Goal: Check status: Check status

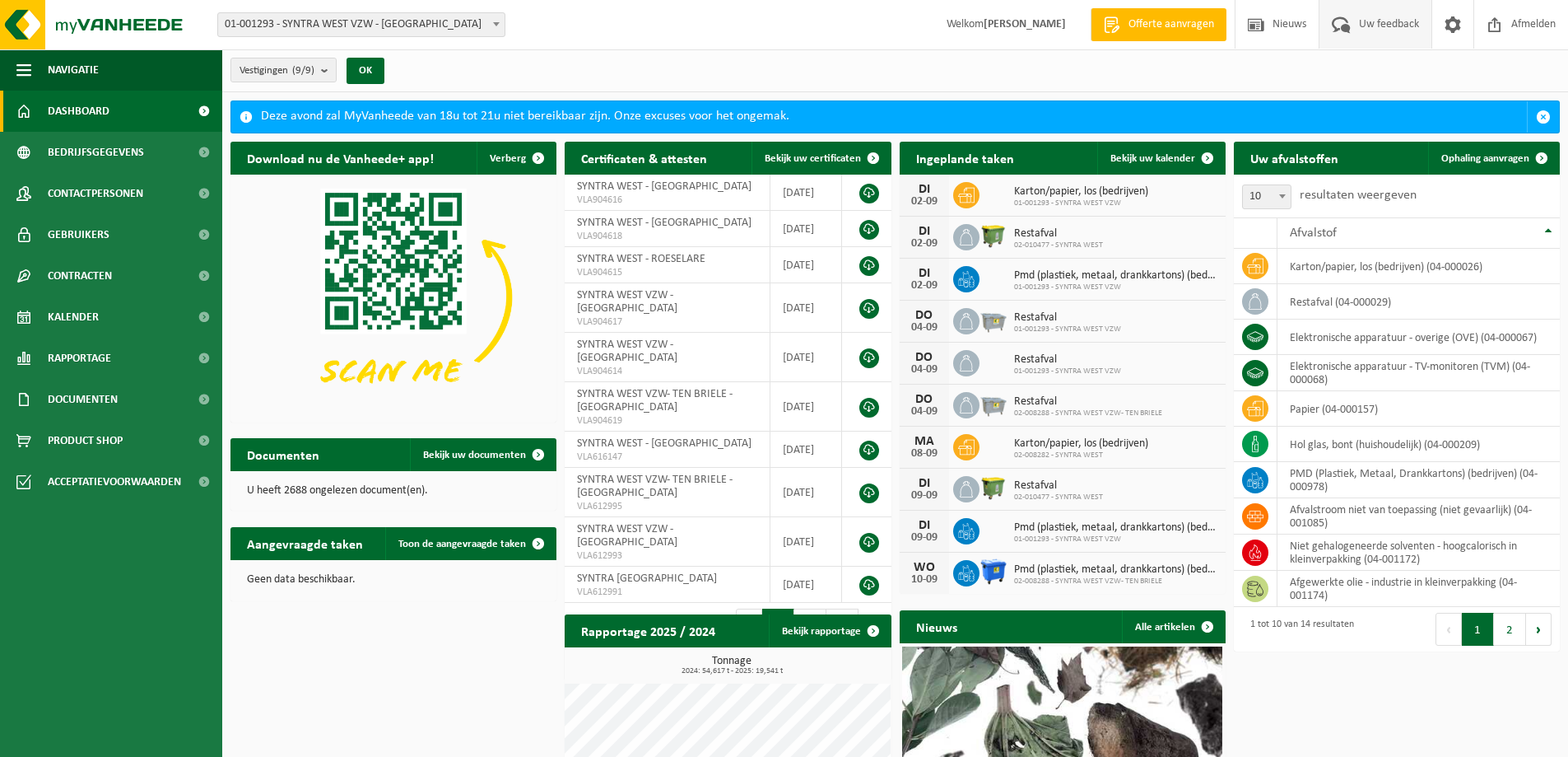
click at [1345, 27] on span at bounding box center [1341, 24] width 27 height 49
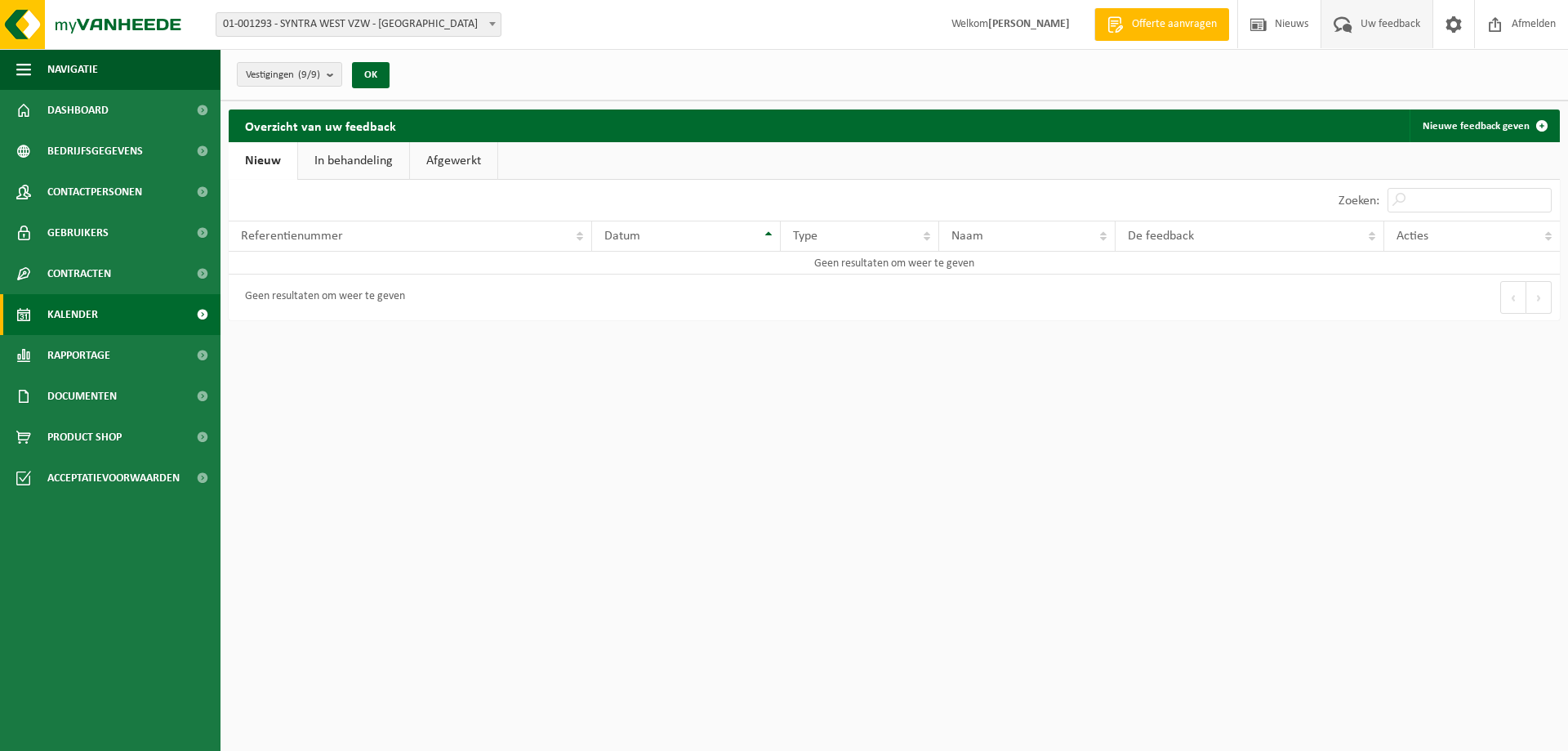
click at [96, 307] on span "Kalender" at bounding box center [73, 314] width 51 height 41
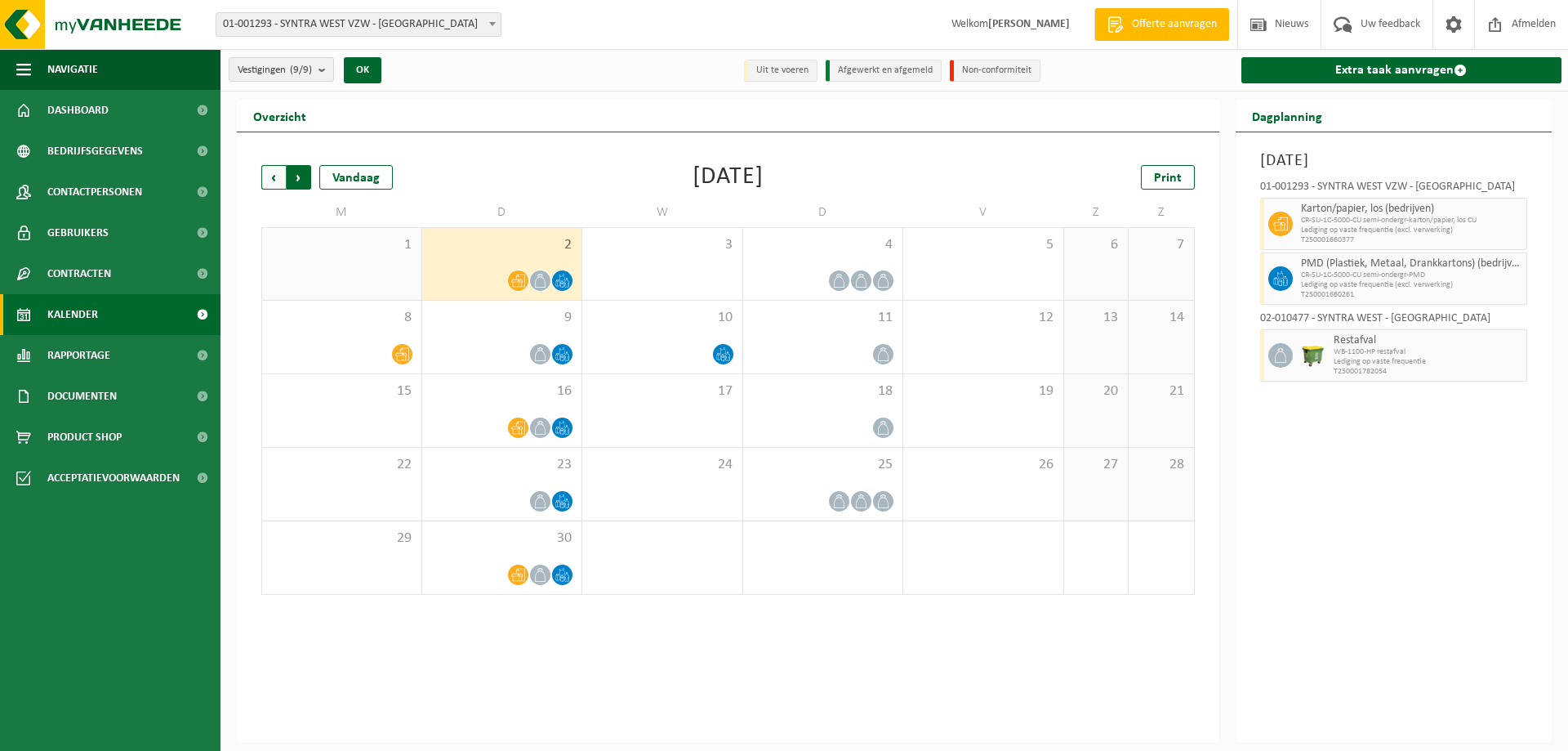
click at [272, 182] on span "Vorige" at bounding box center [274, 177] width 25 height 25
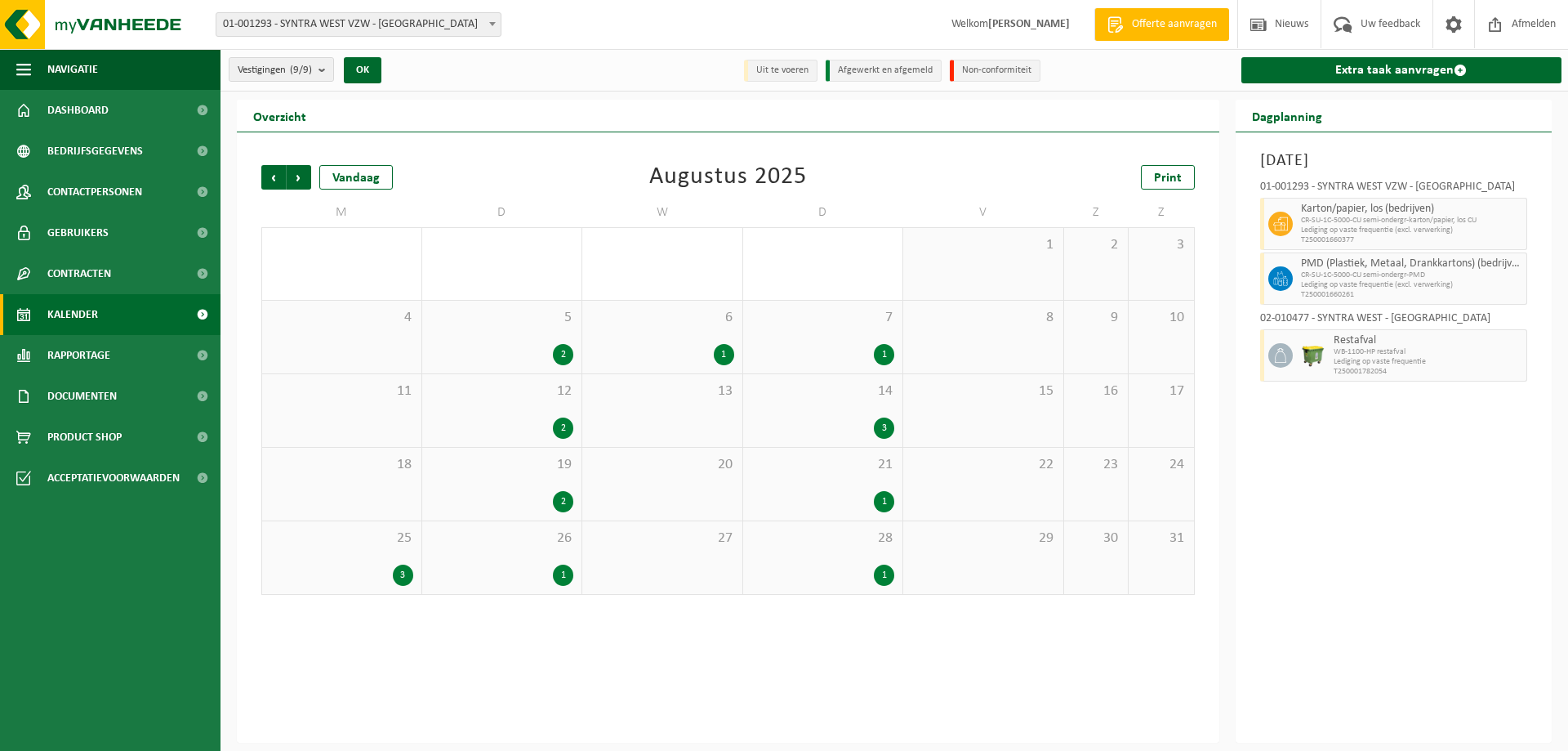
click at [809, 490] on div "21 1" at bounding box center [823, 483] width 160 height 73
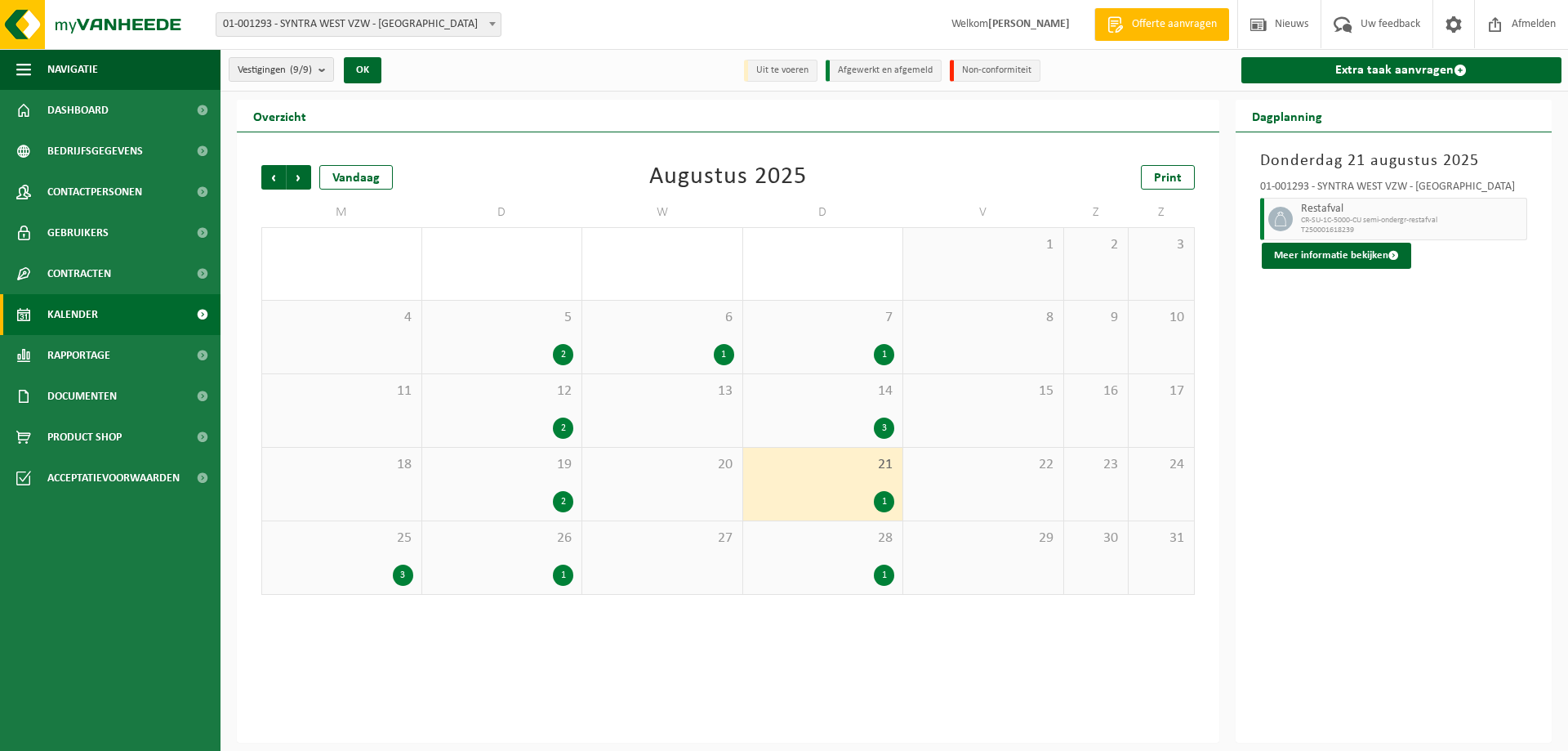
click at [875, 410] on div "14 3" at bounding box center [823, 410] width 160 height 73
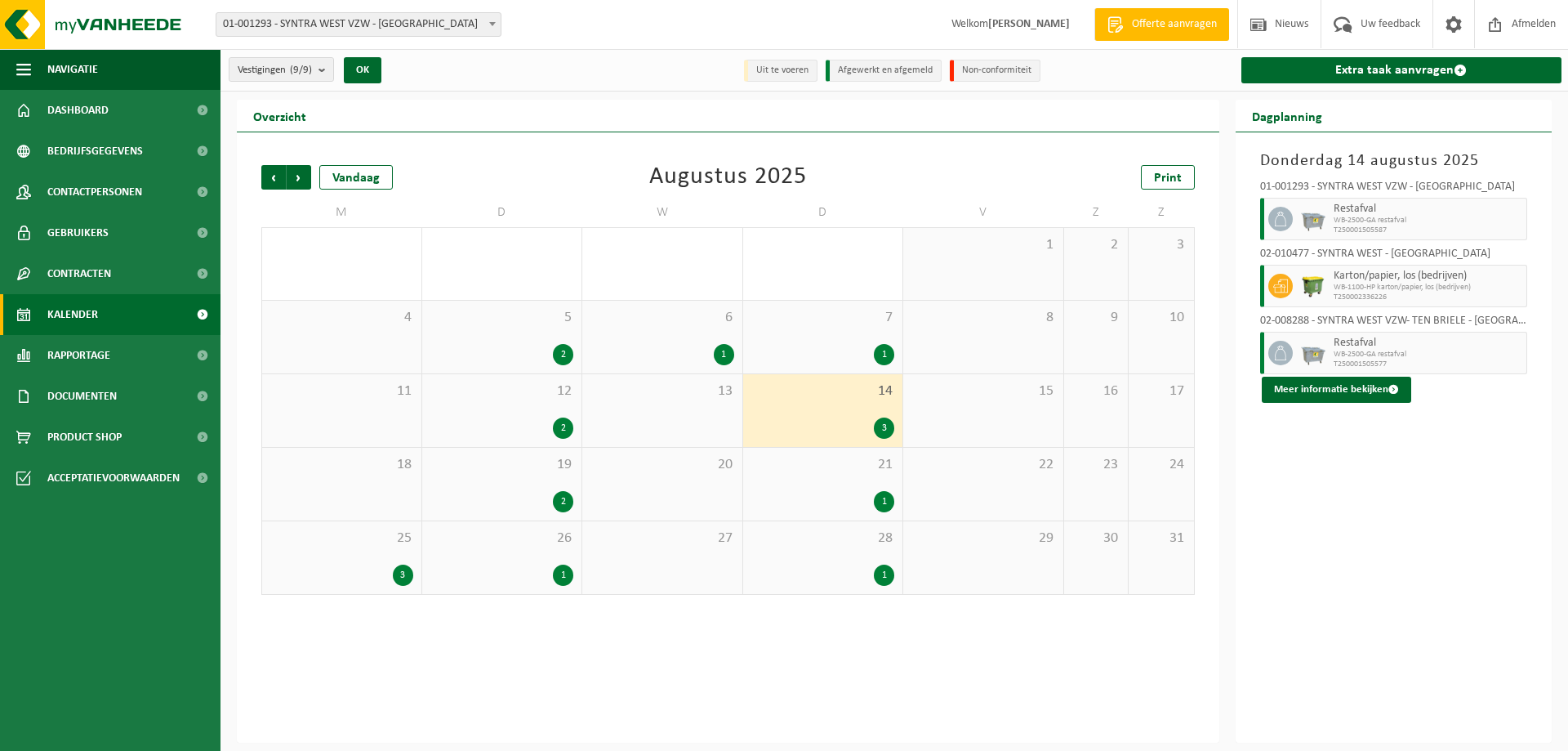
click at [824, 490] on div "21 1" at bounding box center [823, 483] width 160 height 73
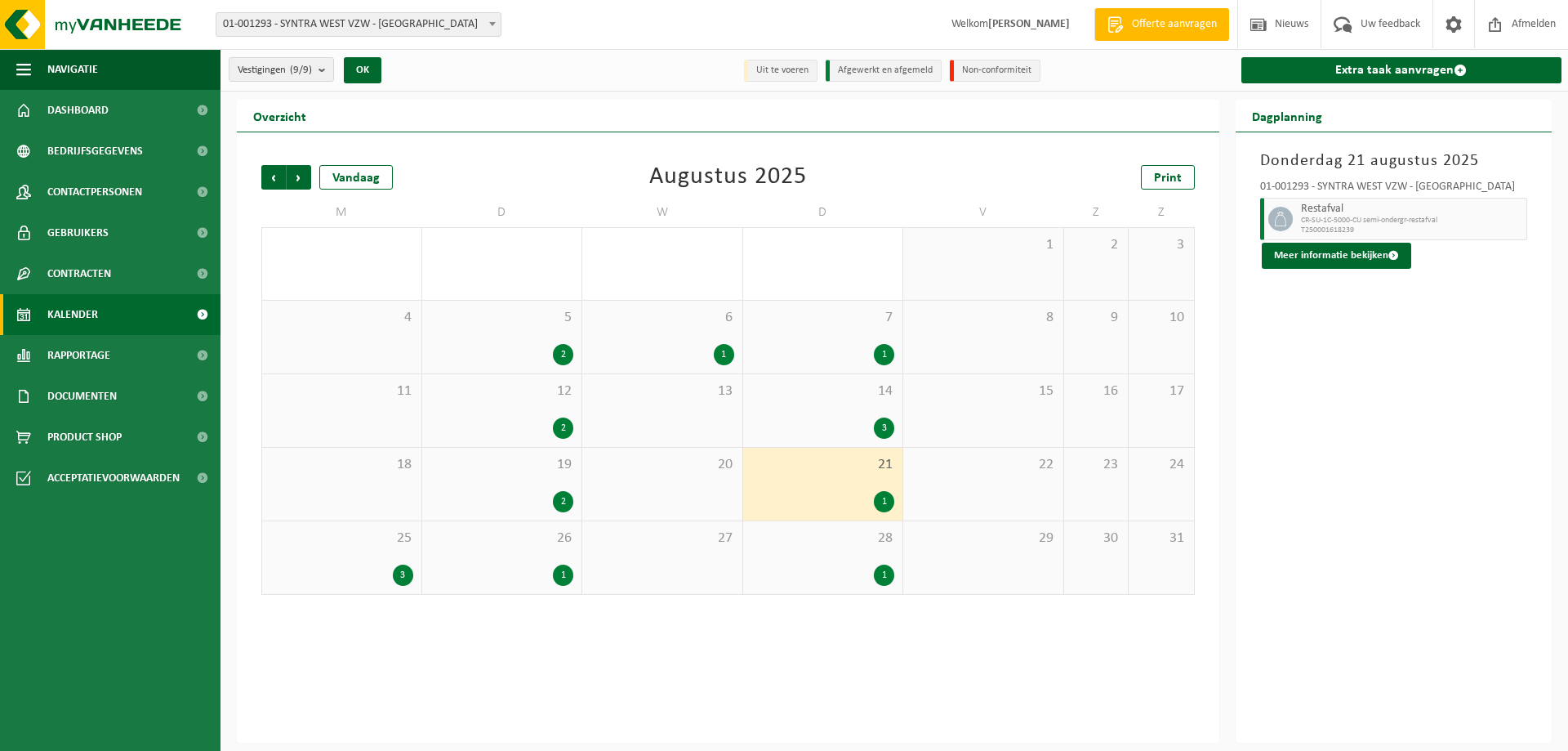
click at [493, 496] on div "2" at bounding box center [502, 502] width 144 height 21
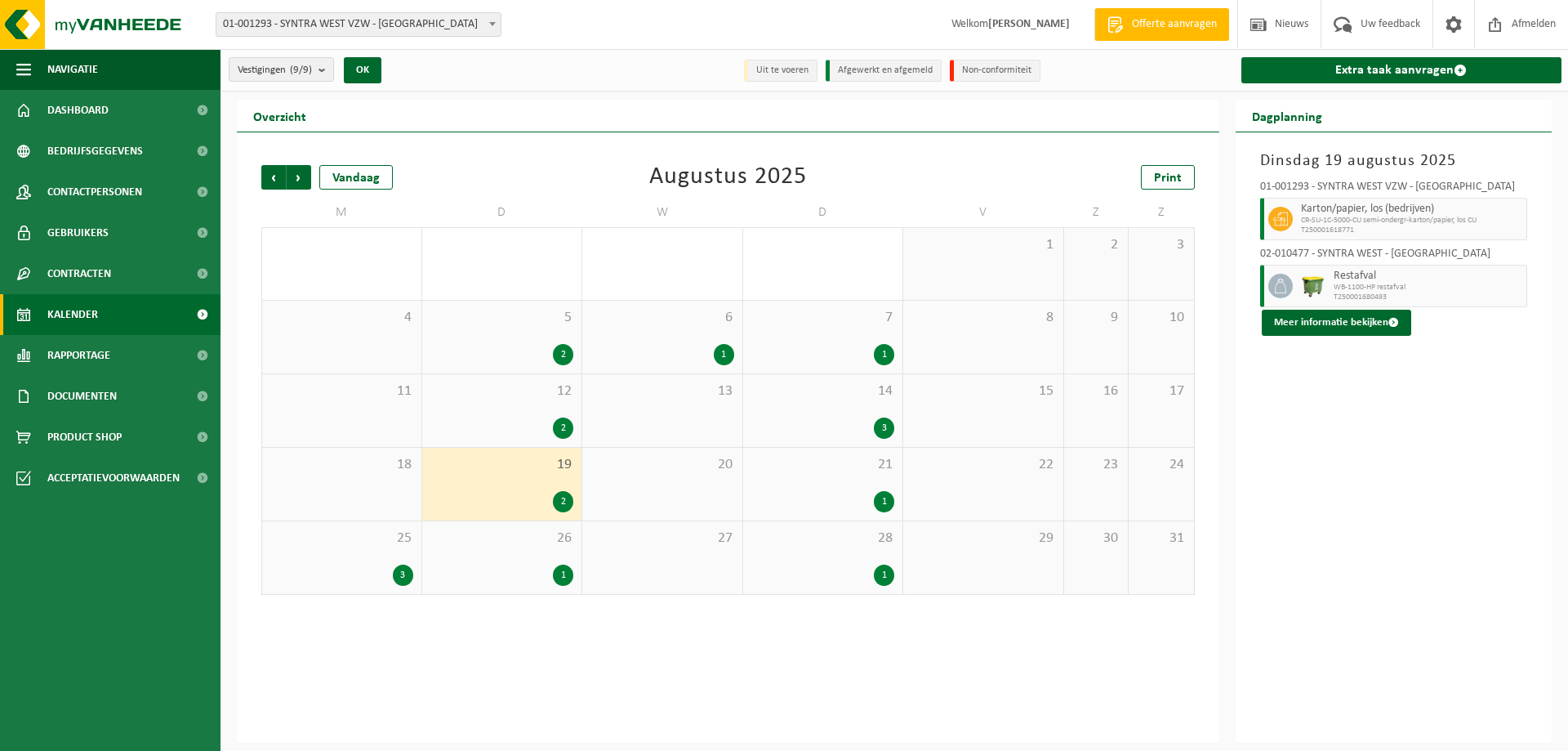
click at [838, 502] on div "1" at bounding box center [823, 502] width 144 height 21
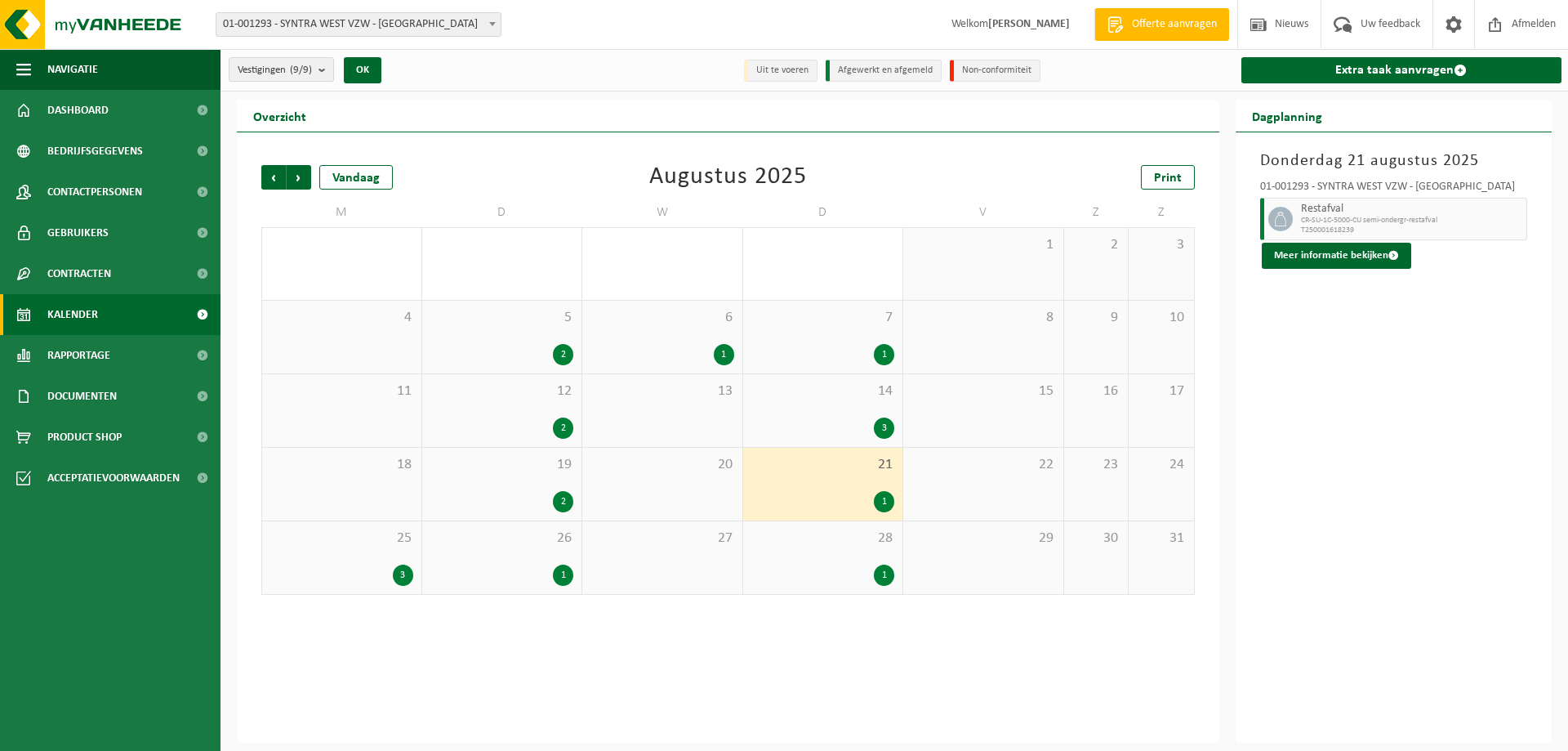
click at [513, 497] on div "2" at bounding box center [502, 502] width 144 height 21
